Goal: Task Accomplishment & Management: Complete application form

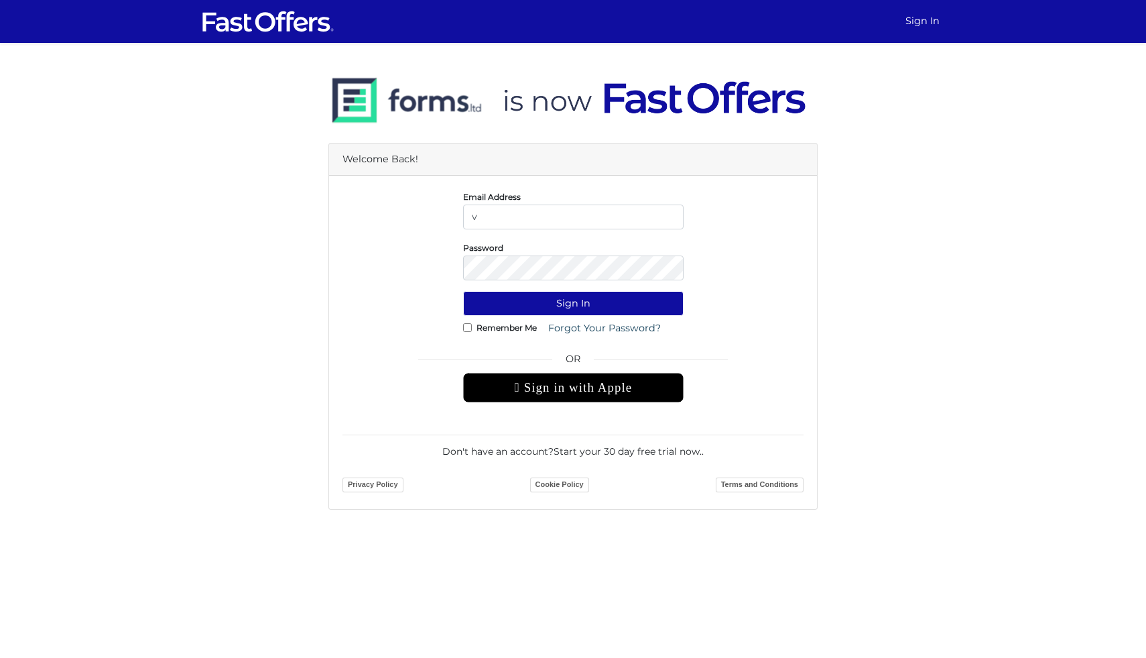
type input "vanessa.elliston@gmail.com"
click at [463, 291] on button "Sign In" at bounding box center [573, 303] width 221 height 25
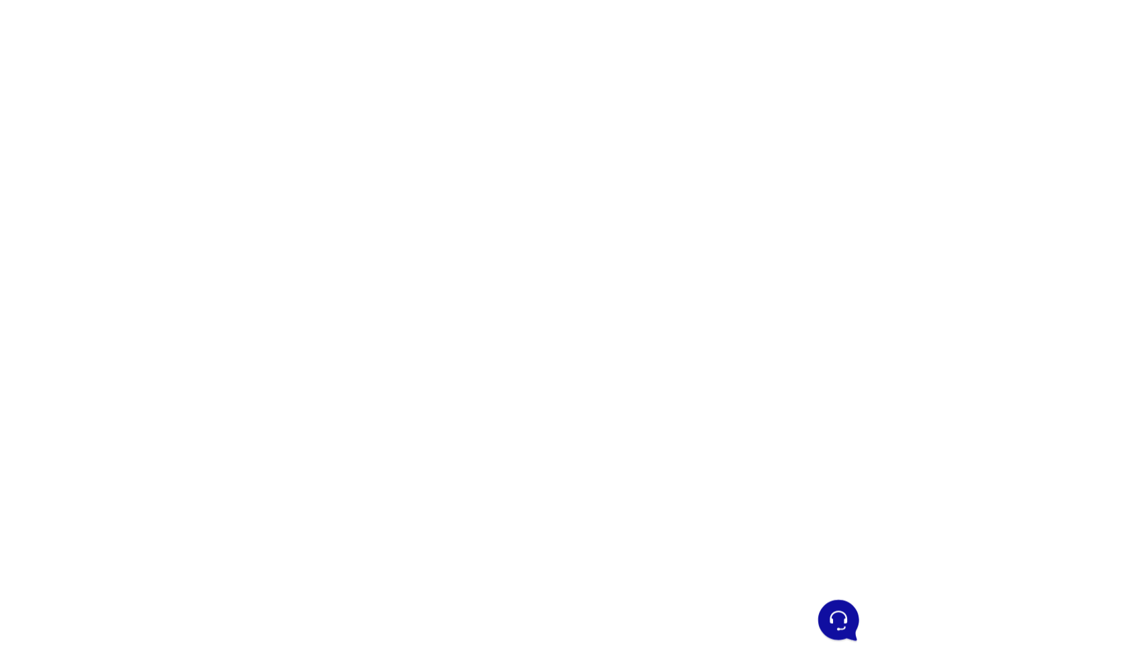
scroll to position [87, 0]
